Goal: Information Seeking & Learning: Check status

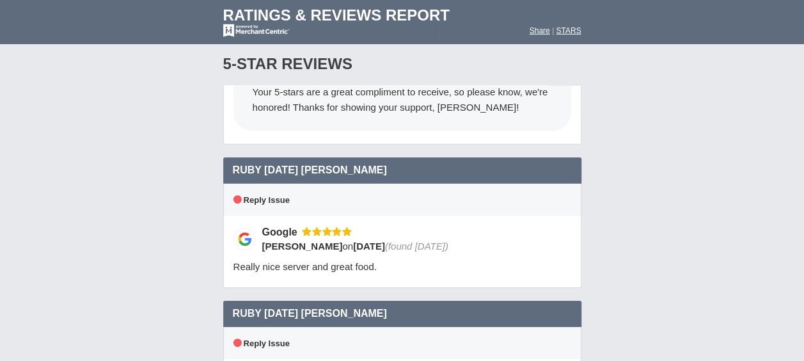
scroll to position [13987, 0]
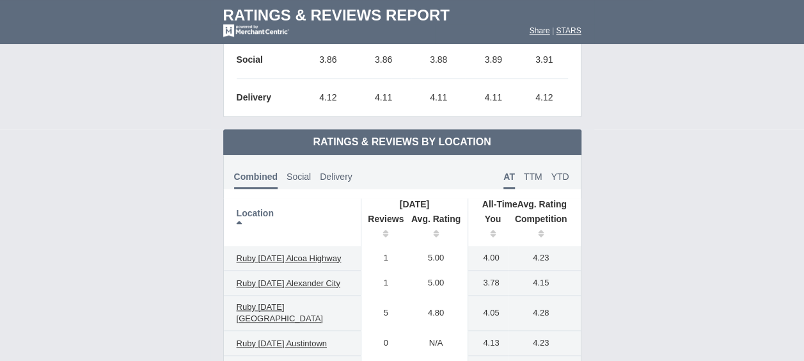
scroll to position [0, 0]
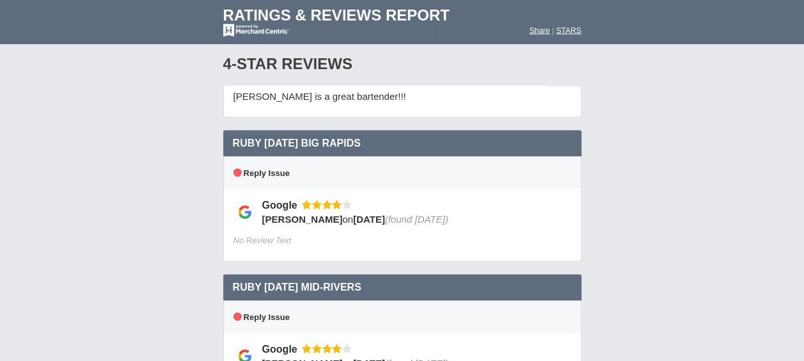
scroll to position [10840, 0]
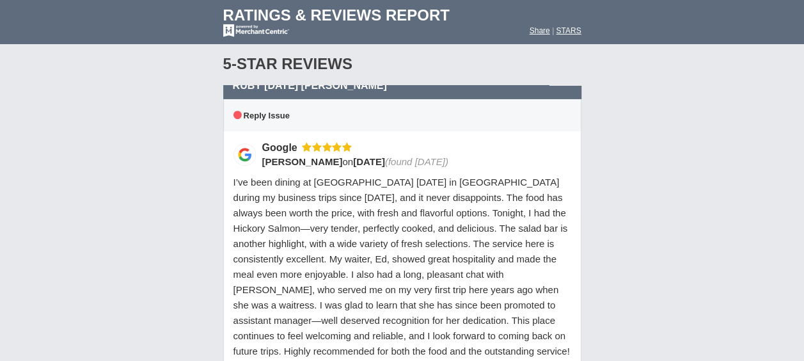
scroll to position [14243, 0]
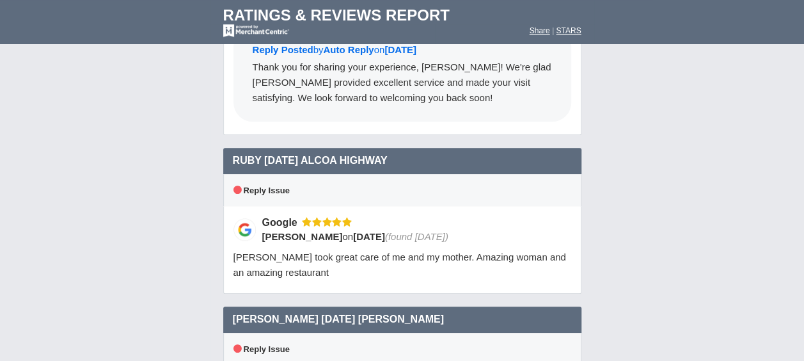
scroll to position [2087, 0]
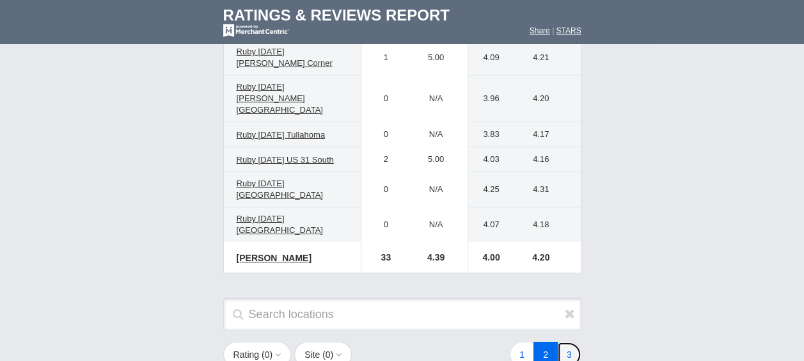
click at [565, 342] on link "3" at bounding box center [569, 355] width 24 height 26
drag, startPoint x: 658, startPoint y: 130, endPoint x: 761, endPoint y: 189, distance: 119.2
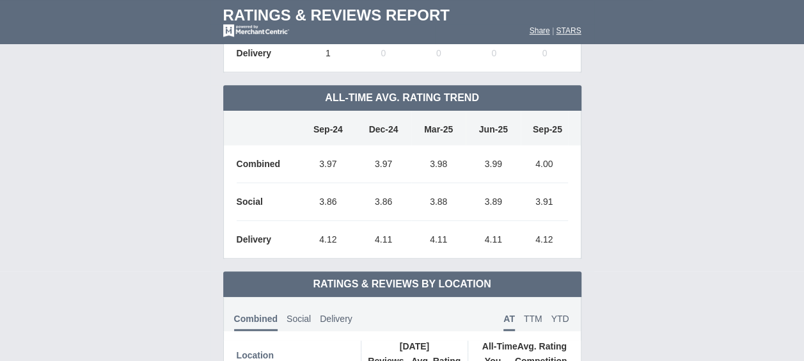
scroll to position [0, 0]
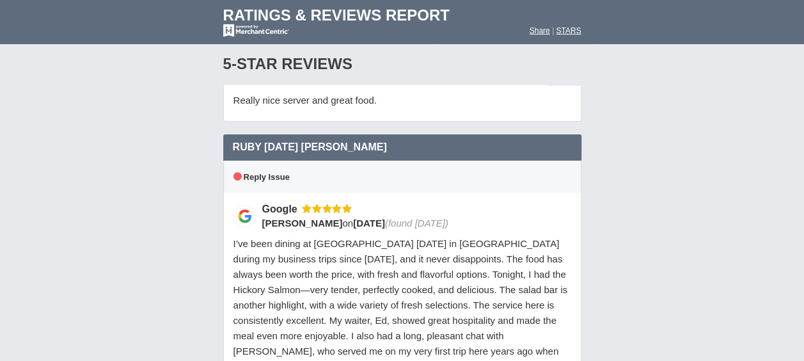
scroll to position [14243, 0]
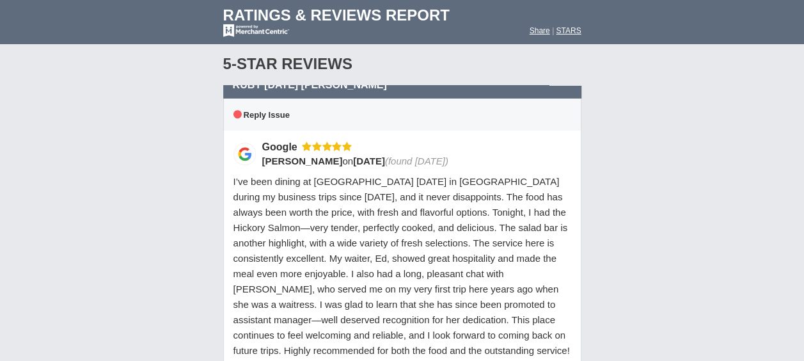
drag, startPoint x: 651, startPoint y: 100, endPoint x: 640, endPoint y: 70, distance: 32.6
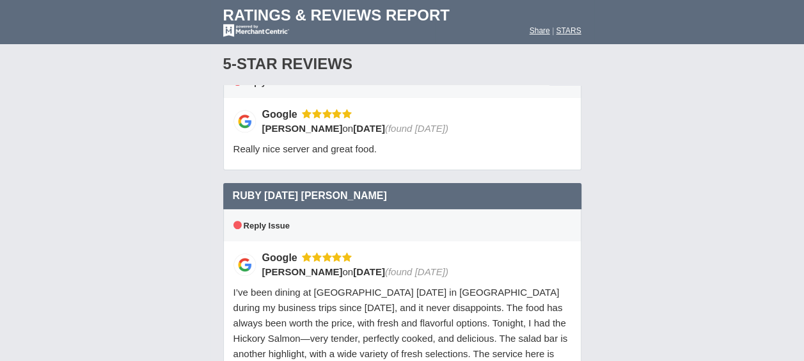
scroll to position [14115, 0]
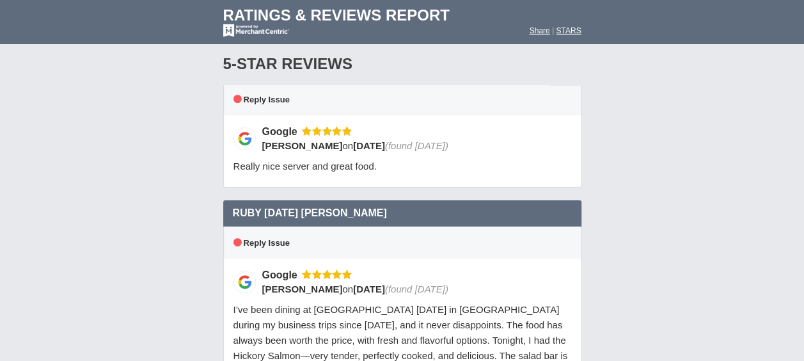
drag, startPoint x: 363, startPoint y: 181, endPoint x: 348, endPoint y: 177, distance: 15.8
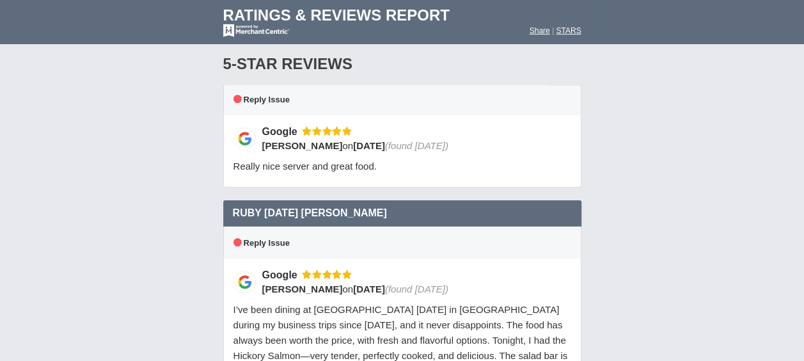
drag, startPoint x: 348, startPoint y: 177, endPoint x: 715, endPoint y: 170, distance: 367.2
click at [535, 29] on font "Share" at bounding box center [540, 30] width 20 height 9
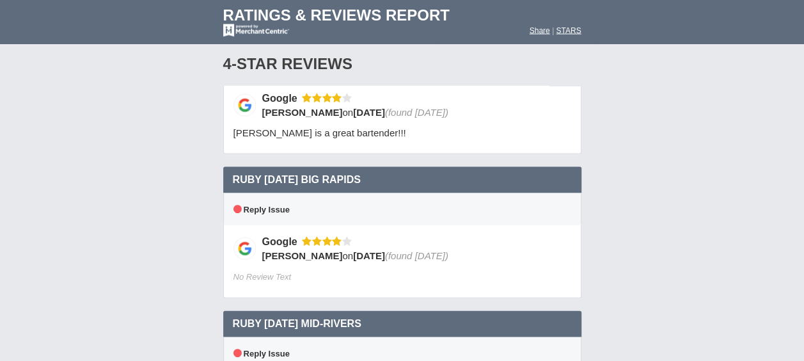
scroll to position [10712, 0]
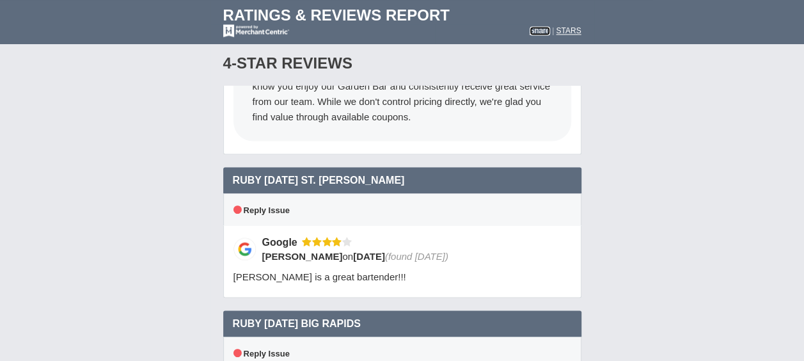
click at [533, 29] on font "Share" at bounding box center [540, 30] width 20 height 9
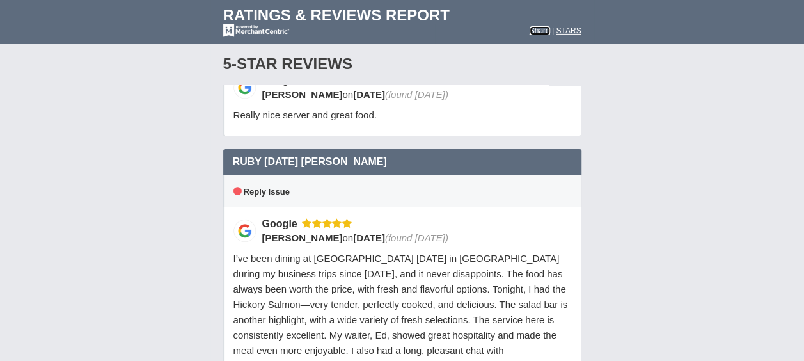
scroll to position [14243, 0]
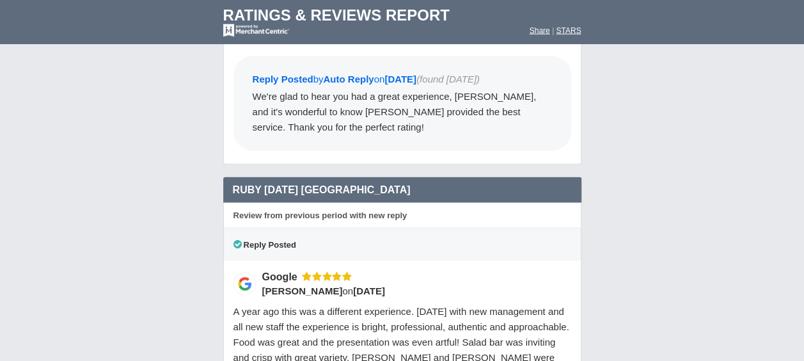
scroll to position [2087, 0]
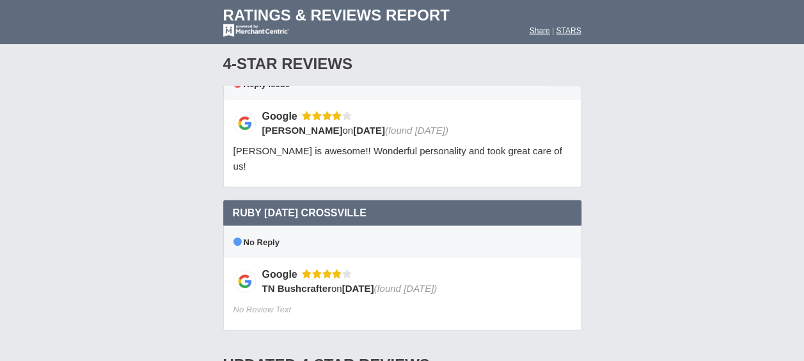
scroll to position [11288, 0]
